Goal: Check status

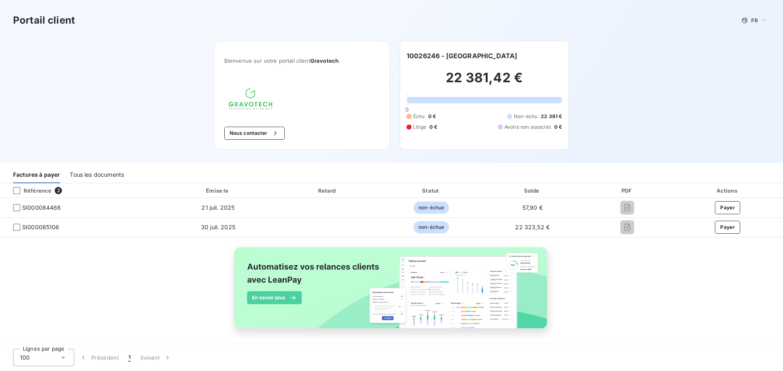
click at [95, 172] on div "Tous les documents" at bounding box center [97, 174] width 54 height 17
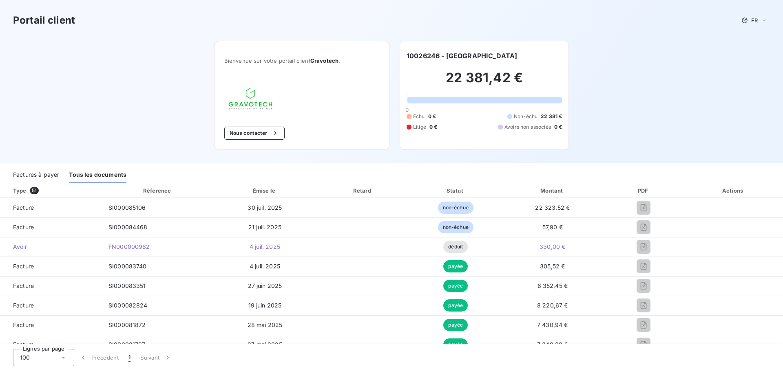
click at [35, 173] on div "Factures à payer" at bounding box center [36, 174] width 46 height 17
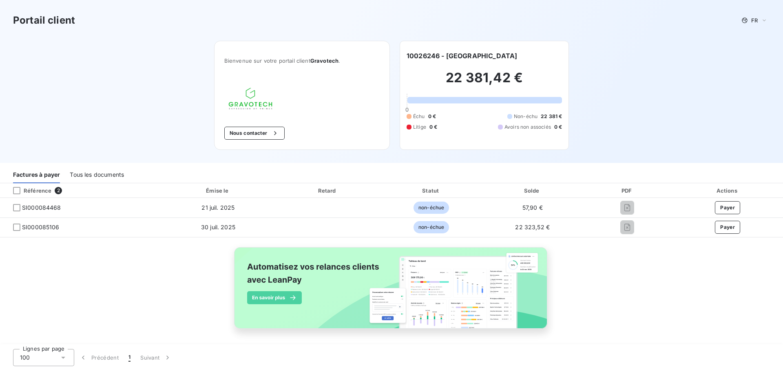
click at [88, 173] on div "Tous les documents" at bounding box center [97, 174] width 54 height 17
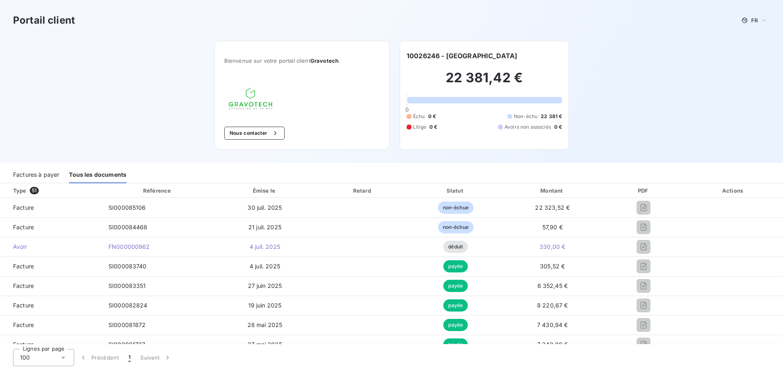
click at [44, 170] on div "Factures à payer" at bounding box center [36, 174] width 46 height 17
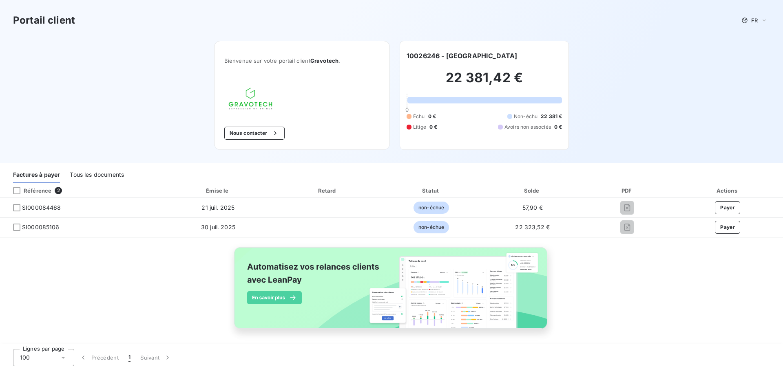
click at [117, 177] on div "Tous les documents" at bounding box center [97, 174] width 54 height 17
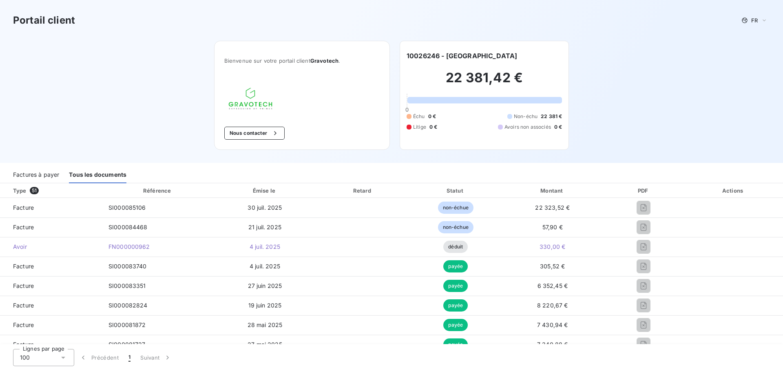
click at [49, 171] on div "Factures à payer" at bounding box center [36, 174] width 46 height 17
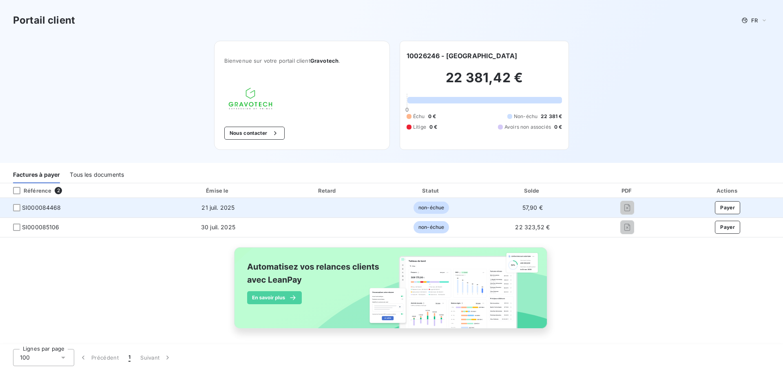
click at [48, 208] on span "SI000084468" at bounding box center [41, 208] width 39 height 8
click at [152, 205] on span "SI000084468" at bounding box center [81, 208] width 148 height 8
click at [15, 206] on div at bounding box center [16, 207] width 7 height 7
